Goal: Information Seeking & Learning: Understand process/instructions

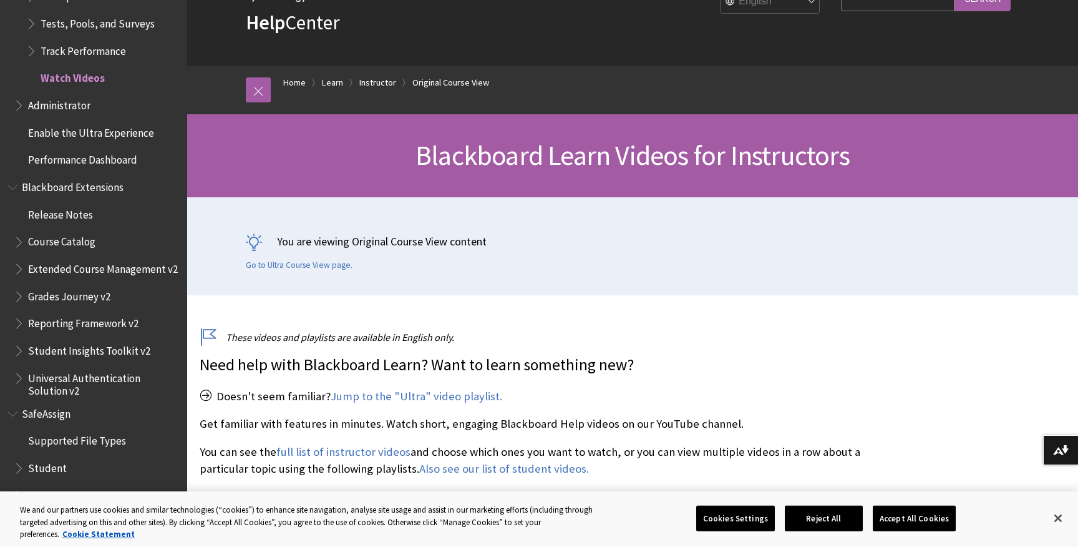
scroll to position [75, 0]
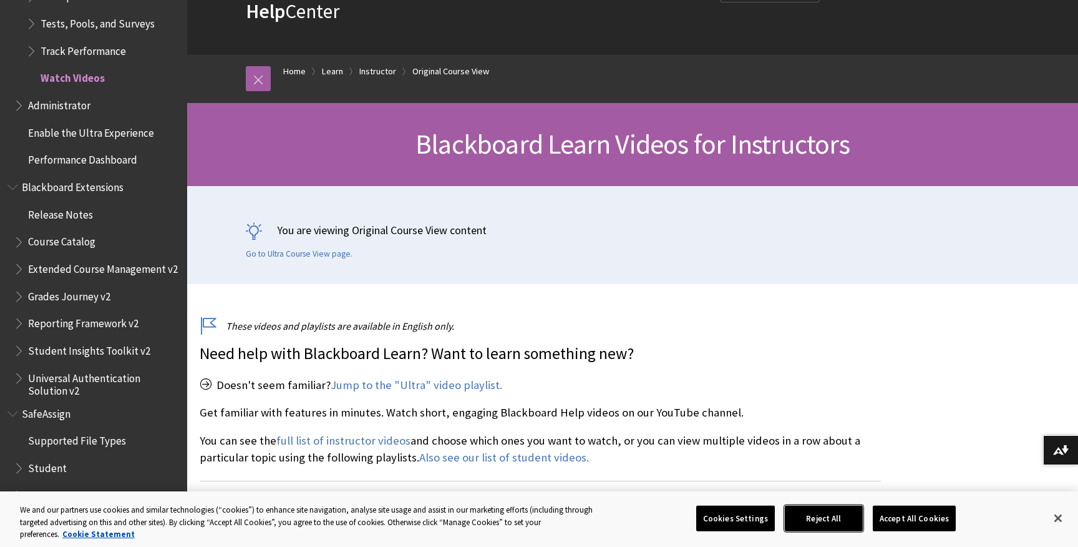
click at [822, 515] on button "Reject All" at bounding box center [824, 518] width 78 height 26
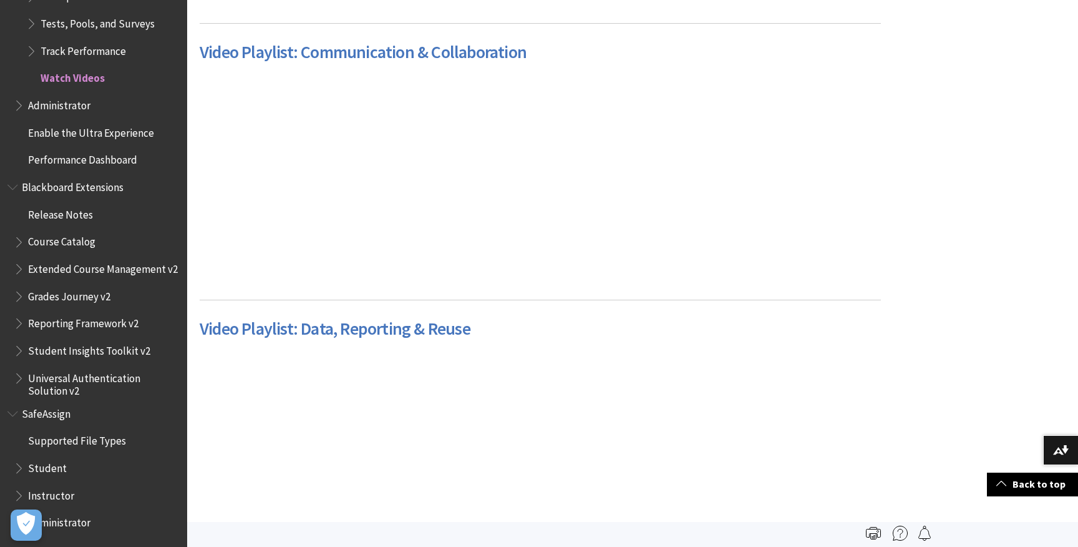
scroll to position [788, 0]
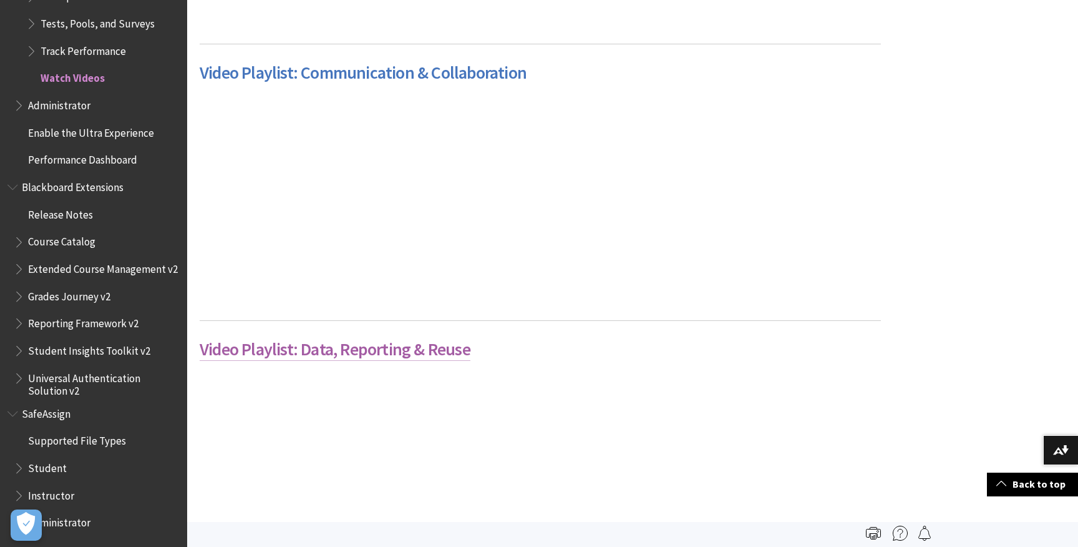
click at [354, 354] on link "Video Playlist: Data, Reporting & Reuse" at bounding box center [335, 349] width 271 height 23
click at [370, 71] on link "Video Playlist: Communication & Collaboration" at bounding box center [363, 72] width 327 height 23
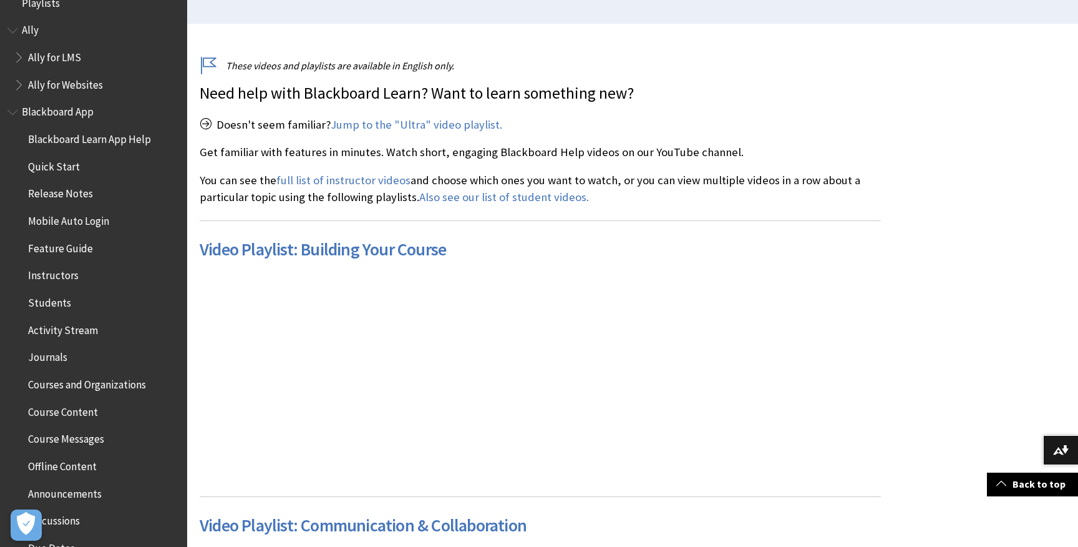
scroll to position [0, 0]
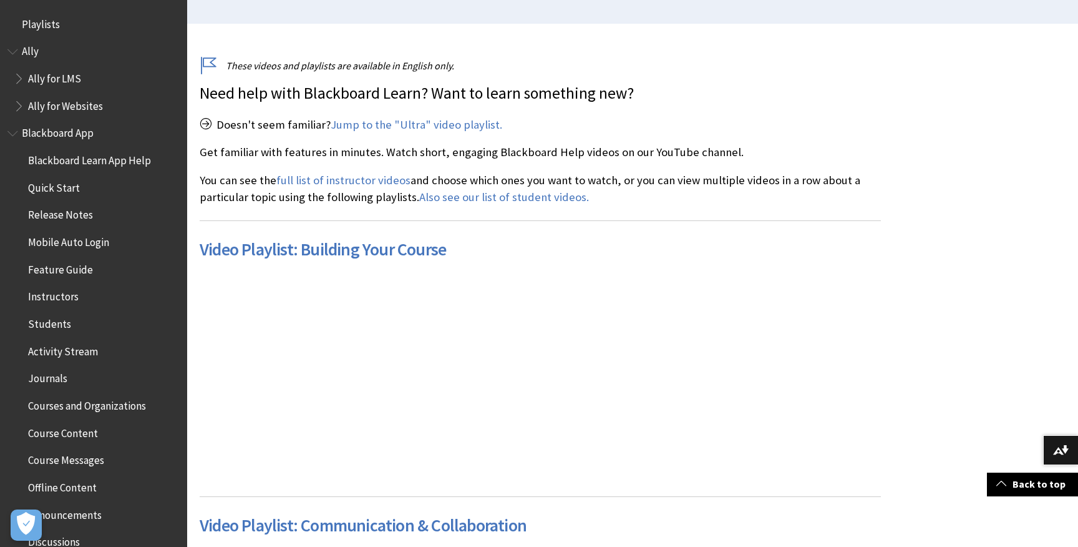
click at [12, 132] on span "Book outline for Blackboard App Help" at bounding box center [13, 131] width 13 height 16
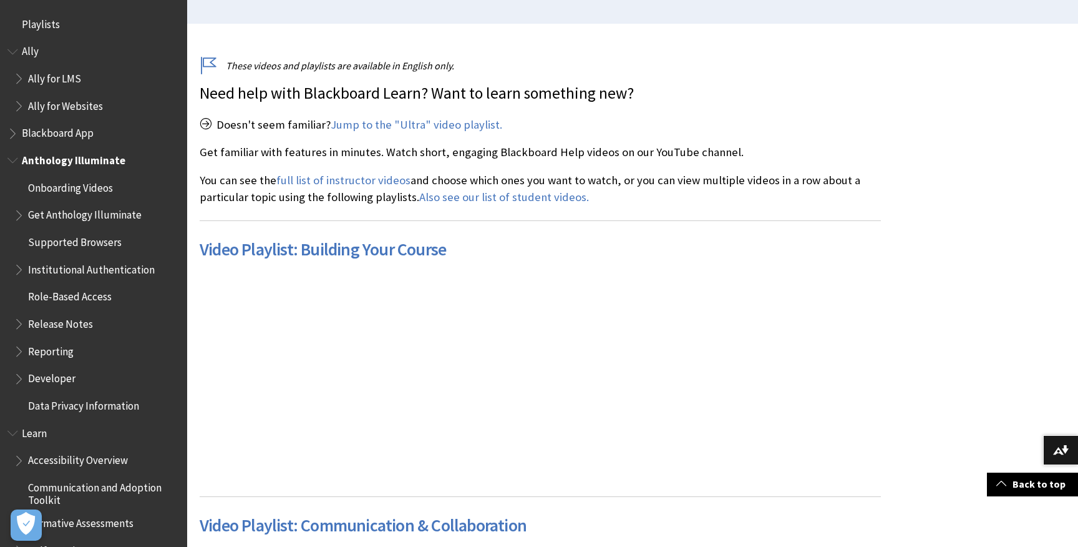
click at [9, 163] on span "Book outline for Anthology Illuminate" at bounding box center [13, 158] width 13 height 16
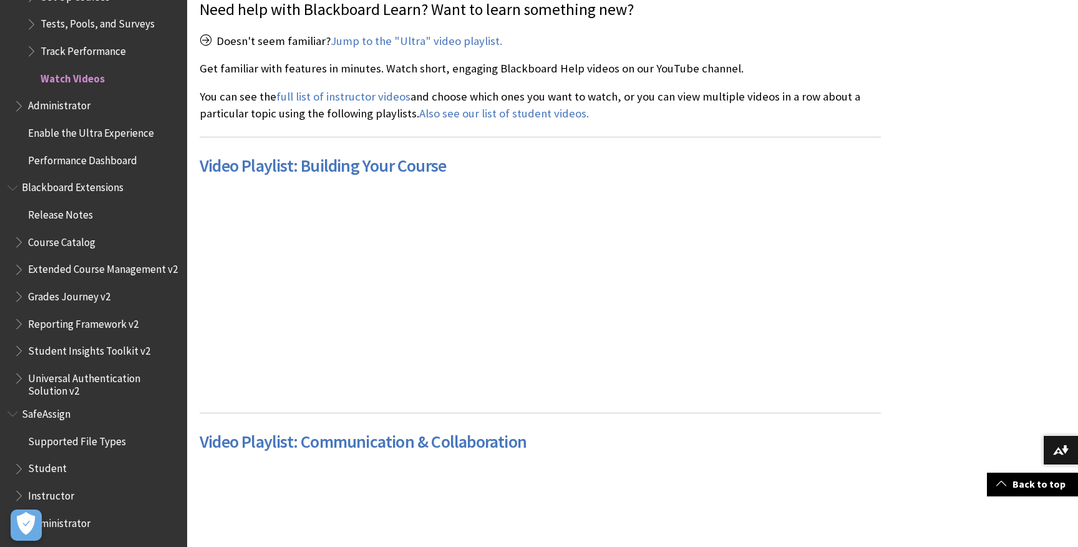
scroll to position [419, 0]
click at [53, 493] on span "Instructor" at bounding box center [51, 493] width 46 height 17
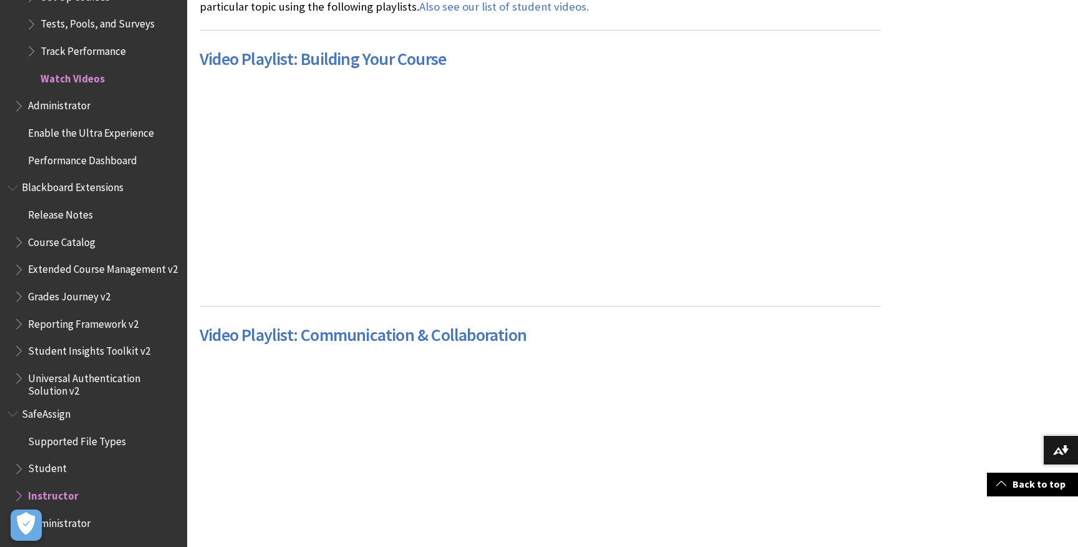
scroll to position [531, 0]
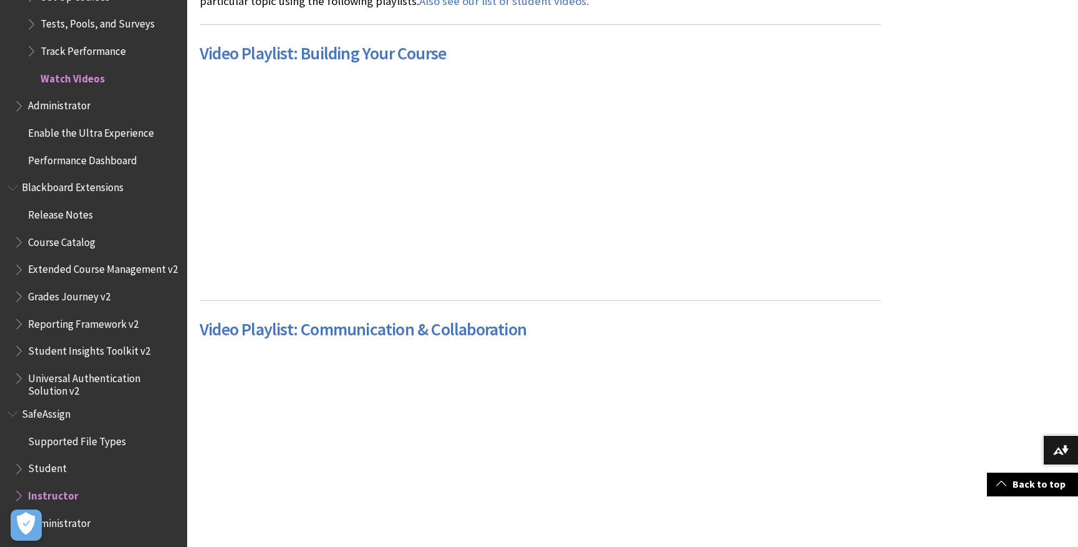
click at [17, 494] on span "Book outline for Blackboard SafeAssign" at bounding box center [20, 493] width 13 height 16
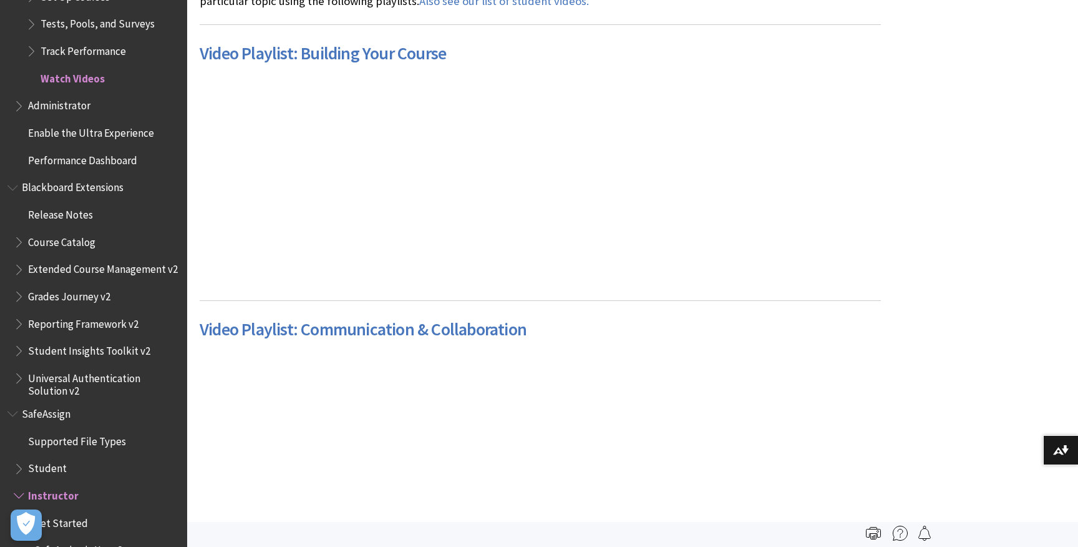
type input "download course"
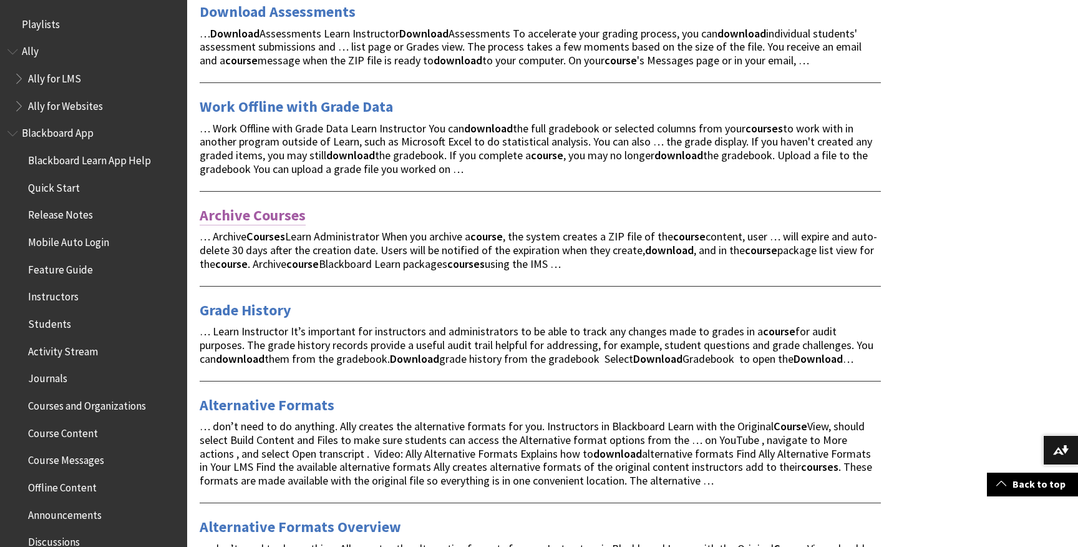
scroll to position [682, 0]
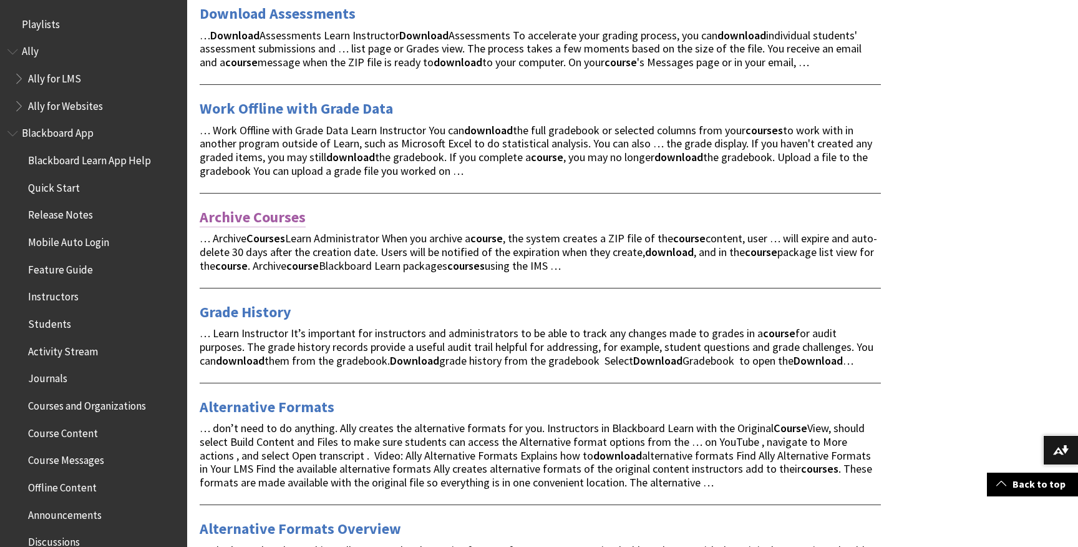
click at [261, 219] on link "Archive Courses" at bounding box center [253, 217] width 106 height 20
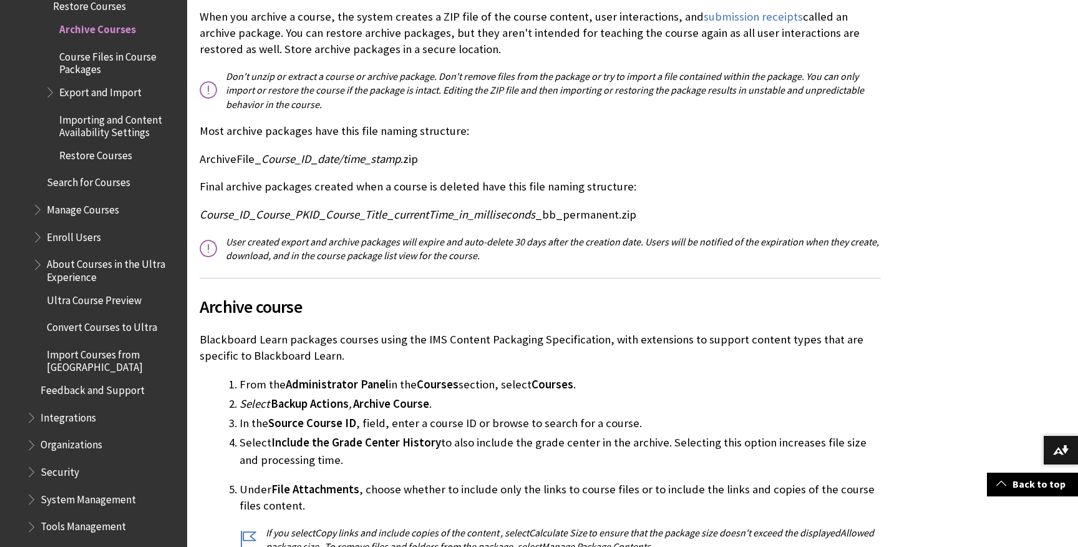
scroll to position [291, 0]
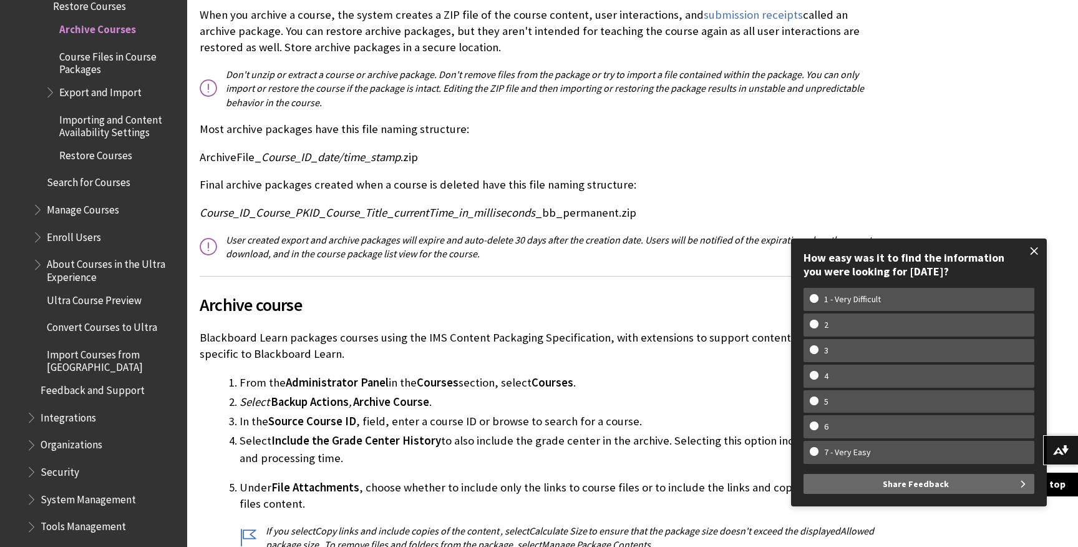
click at [1036, 248] on span at bounding box center [1035, 251] width 26 height 26
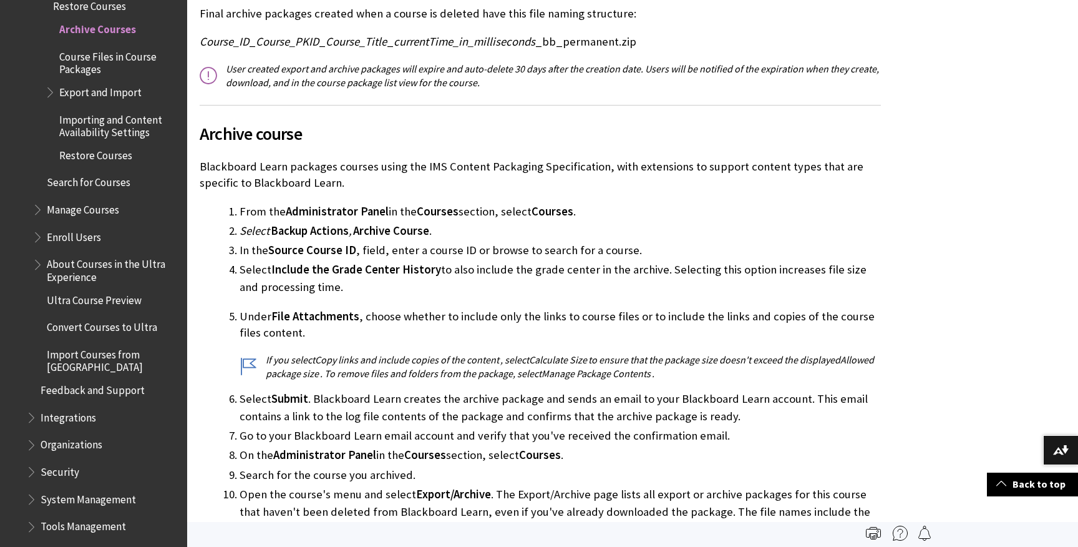
scroll to position [432, 0]
